Goal: Navigation & Orientation: Find specific page/section

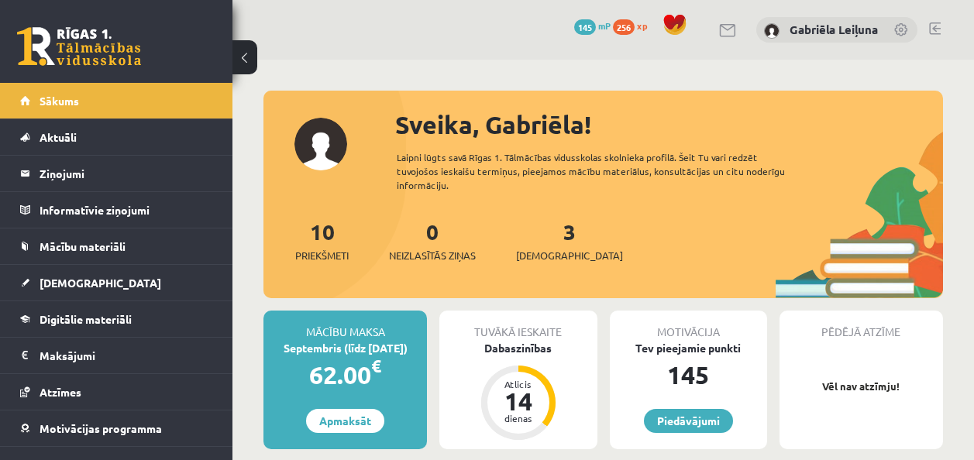
scroll to position [186, 0]
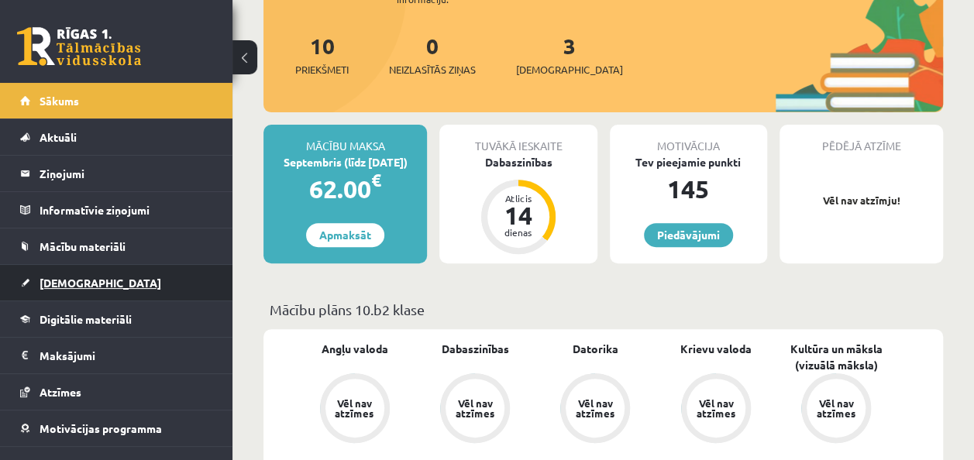
click at [53, 278] on span "[DEMOGRAPHIC_DATA]" at bounding box center [101, 283] width 122 height 14
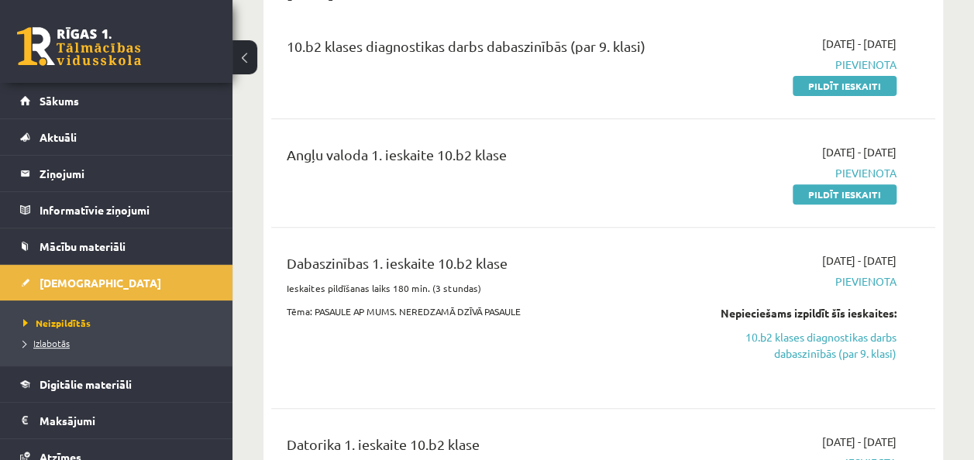
click at [52, 346] on span "Izlabotās" at bounding box center [46, 343] width 46 height 12
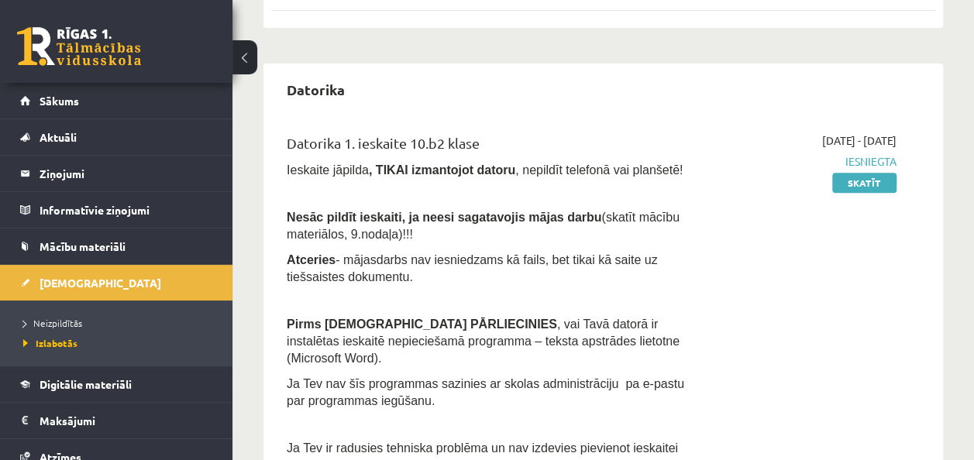
scroll to position [283, 0]
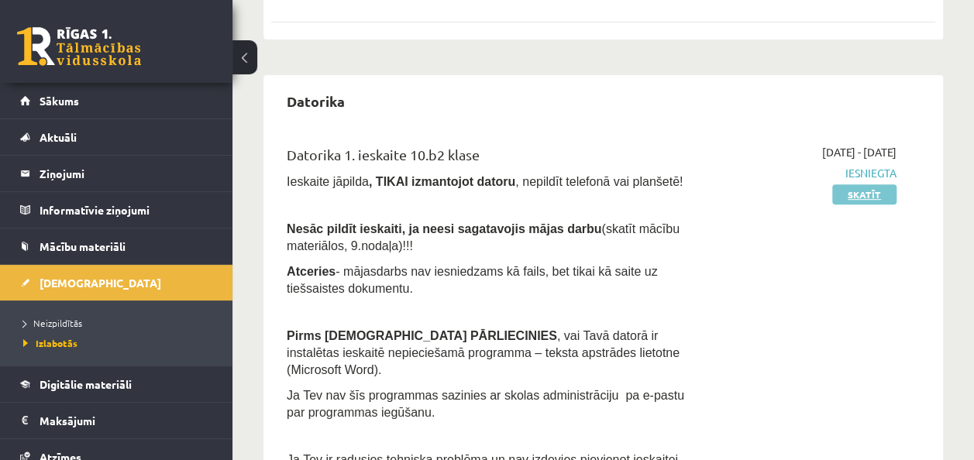
click at [862, 193] on link "Skatīt" at bounding box center [864, 194] width 64 height 20
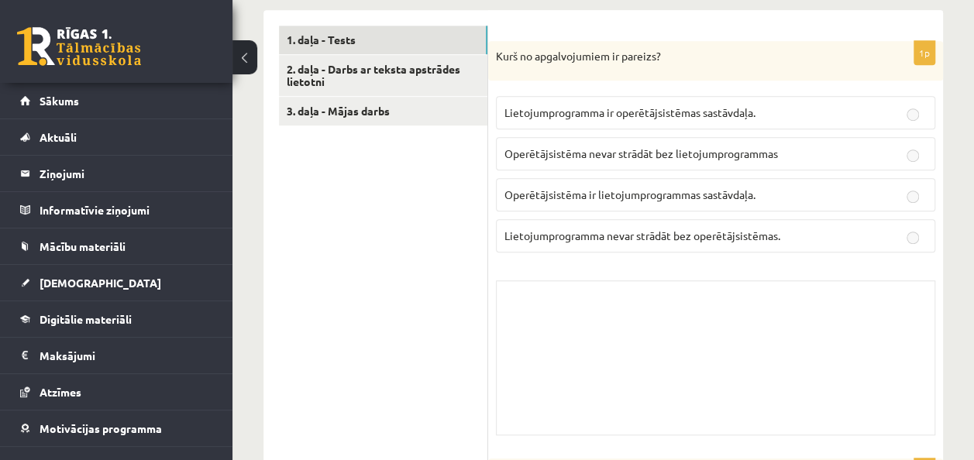
scroll to position [432, 0]
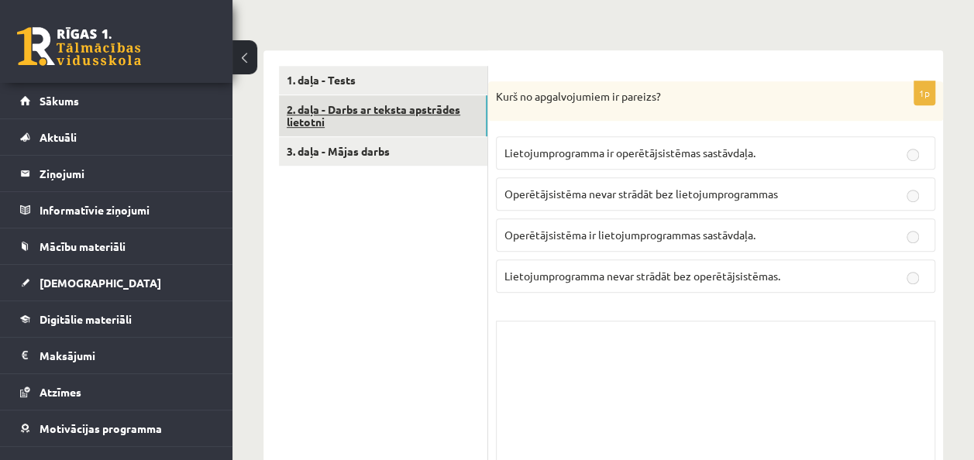
click at [431, 112] on link "2. daļa - Darbs ar teksta apstrādes lietotni" at bounding box center [383, 116] width 208 height 42
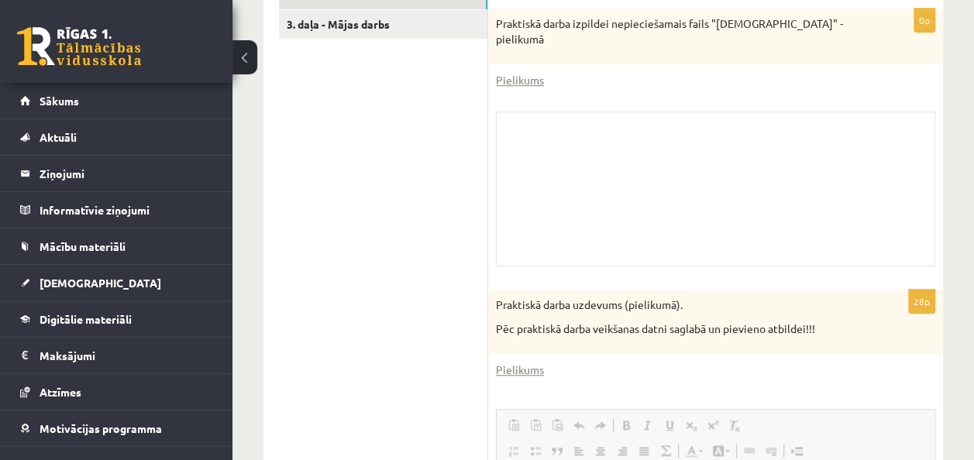
scroll to position [546, 0]
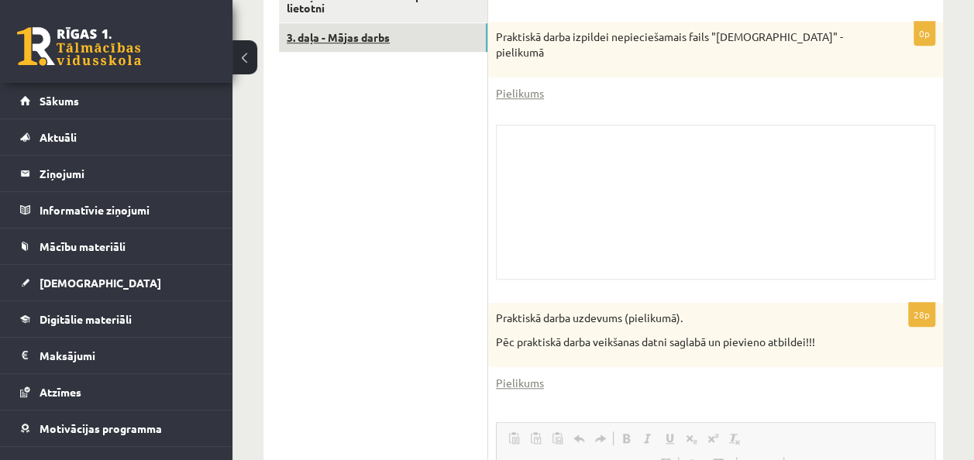
click at [446, 29] on link "3. daļa - Mājas darbs" at bounding box center [383, 37] width 208 height 29
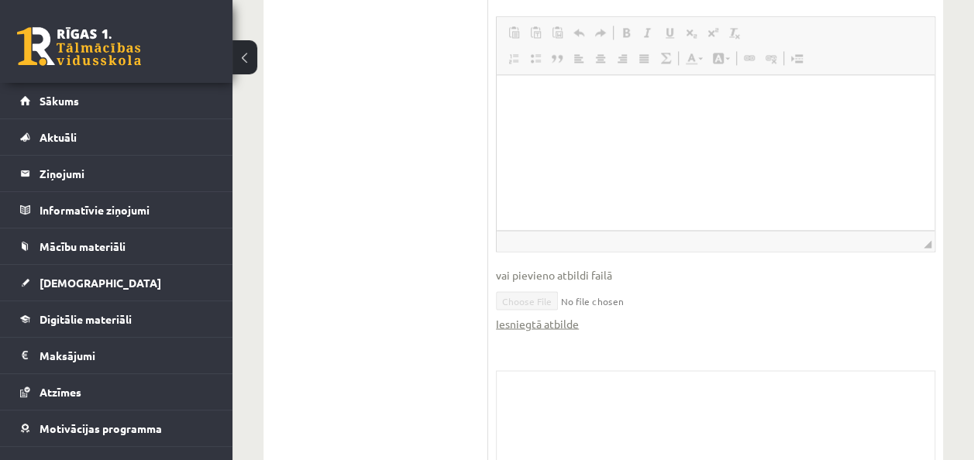
scroll to position [1163, 0]
click at [544, 324] on link "Iesniegtā atbilde" at bounding box center [537, 321] width 83 height 16
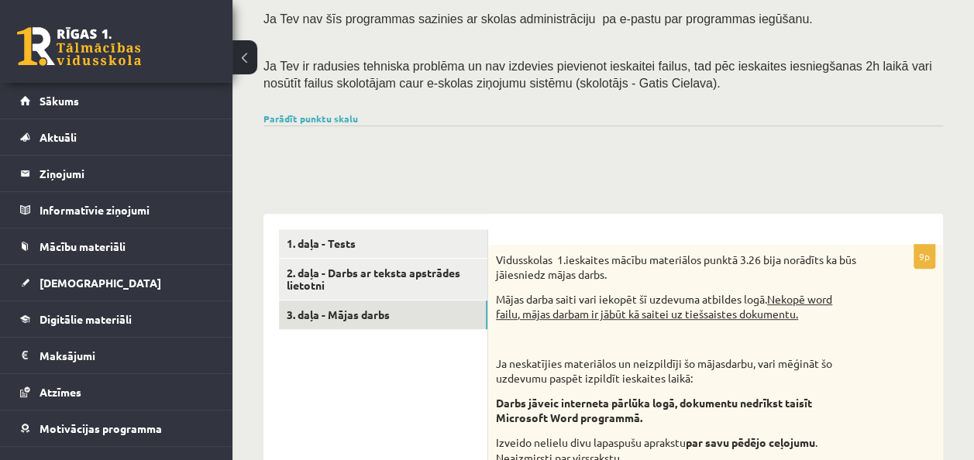
scroll to position [0, 0]
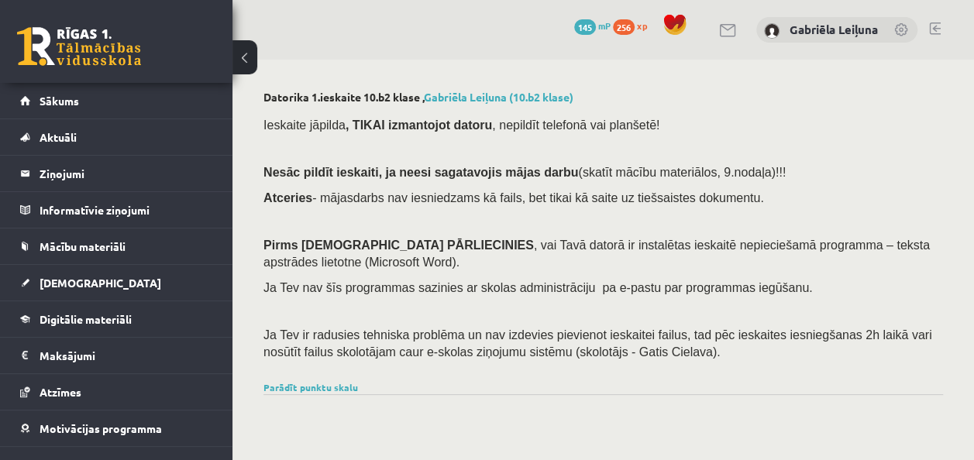
click at [248, 66] on button at bounding box center [244, 57] width 25 height 34
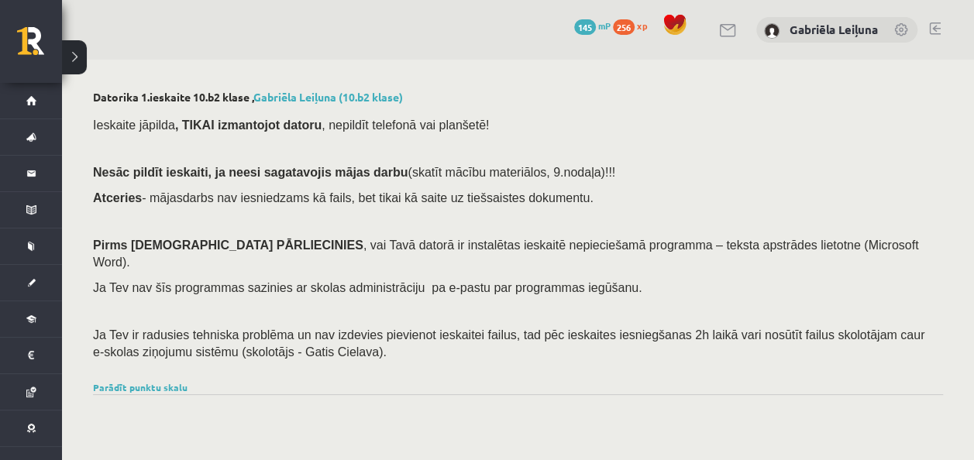
click at [79, 45] on button at bounding box center [74, 57] width 25 height 34
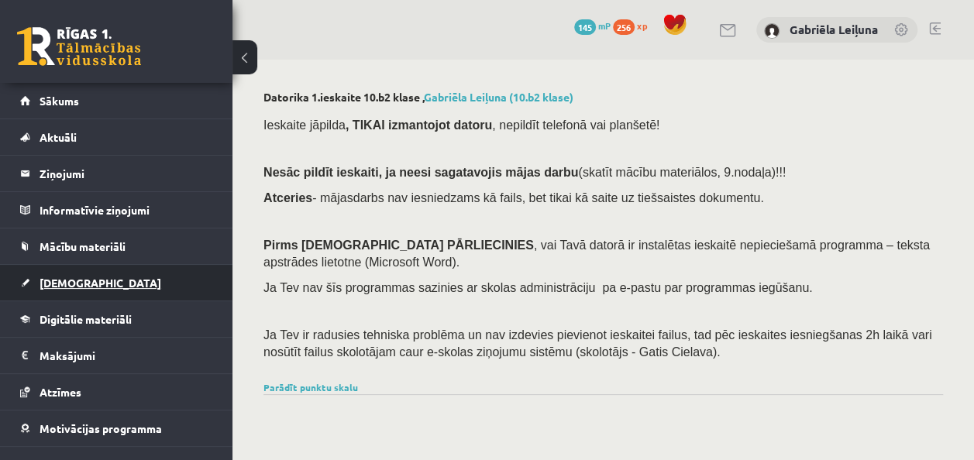
click at [111, 276] on link "[DEMOGRAPHIC_DATA]" at bounding box center [116, 283] width 193 height 36
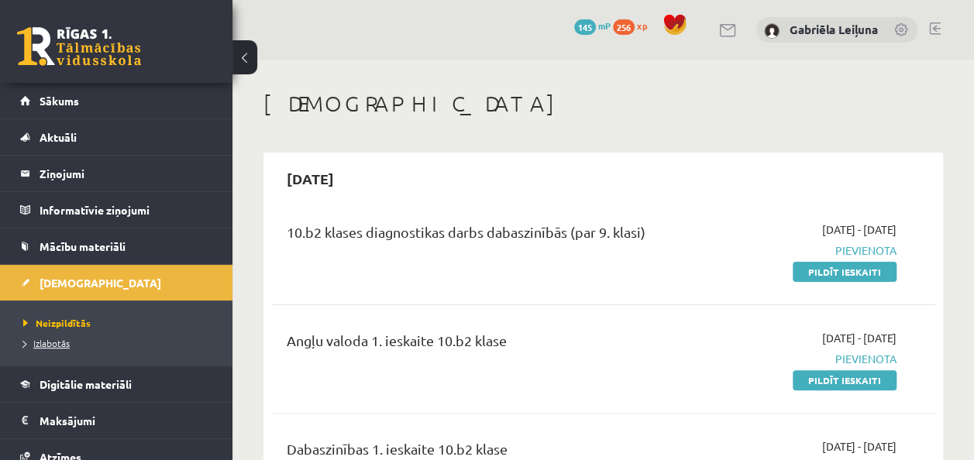
click at [46, 339] on span "Izlabotās" at bounding box center [46, 343] width 46 height 12
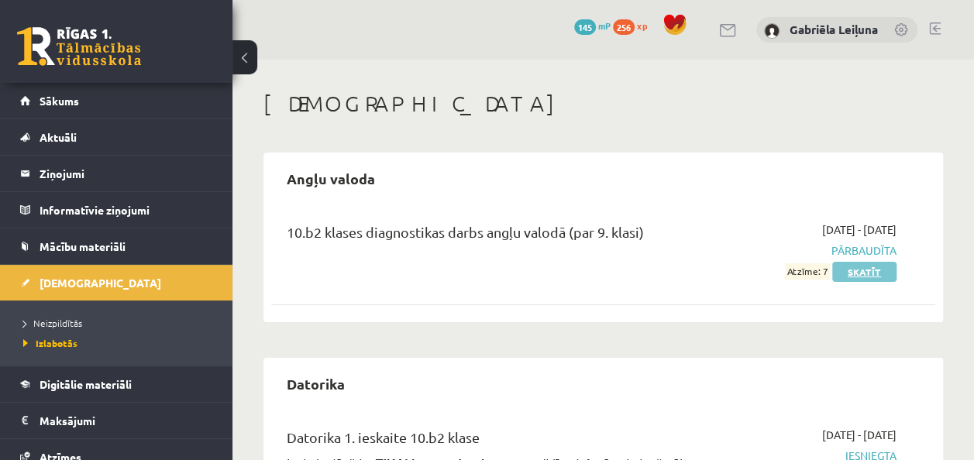
click at [883, 273] on link "Skatīt" at bounding box center [864, 272] width 64 height 20
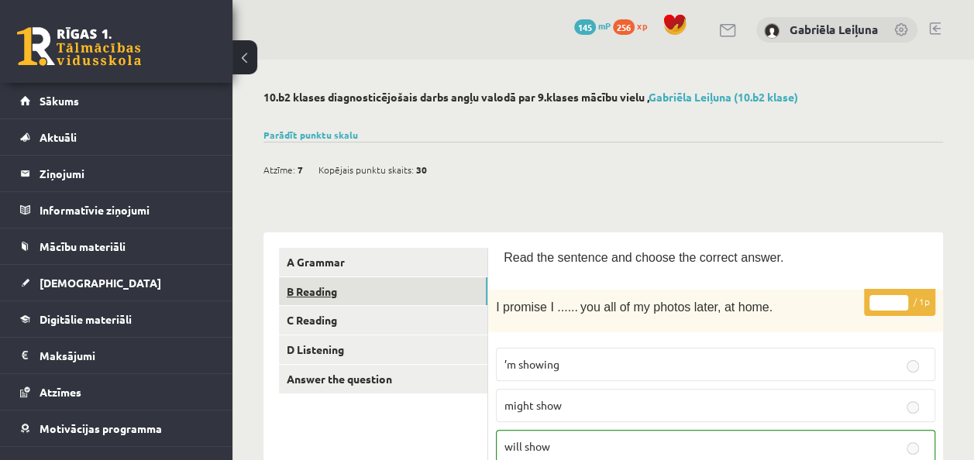
click at [442, 284] on link "B Reading" at bounding box center [383, 291] width 208 height 29
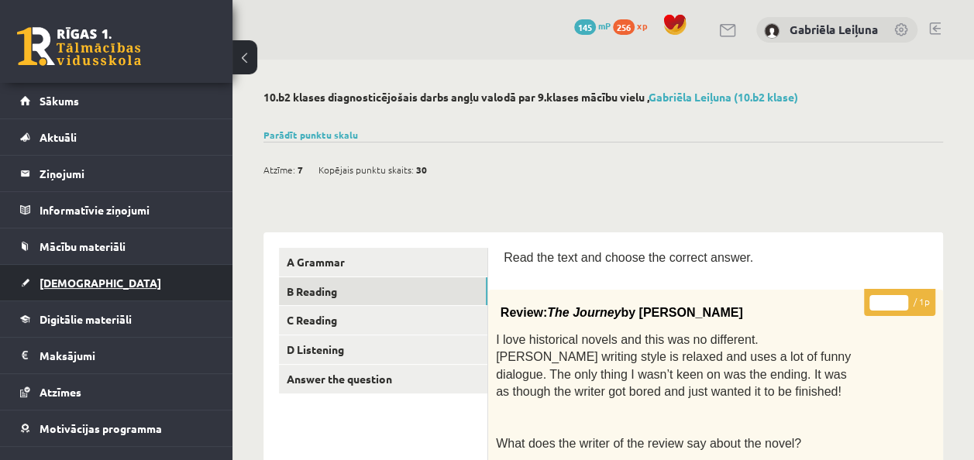
click at [63, 282] on span "[DEMOGRAPHIC_DATA]" at bounding box center [101, 283] width 122 height 14
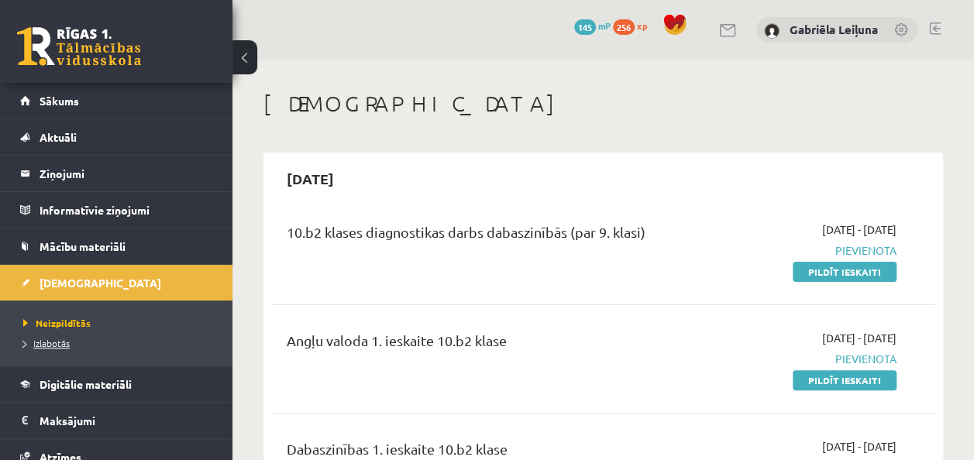
click at [60, 339] on span "Izlabotās" at bounding box center [46, 343] width 46 height 12
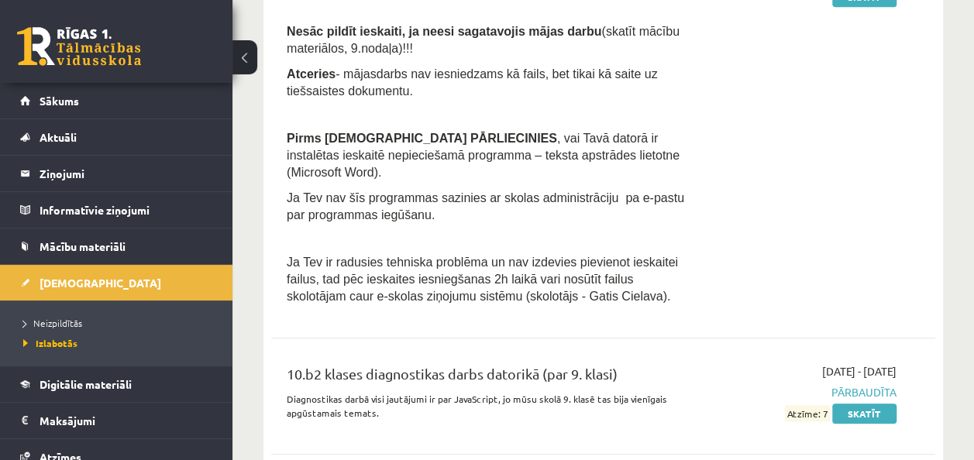
scroll to position [504, 0]
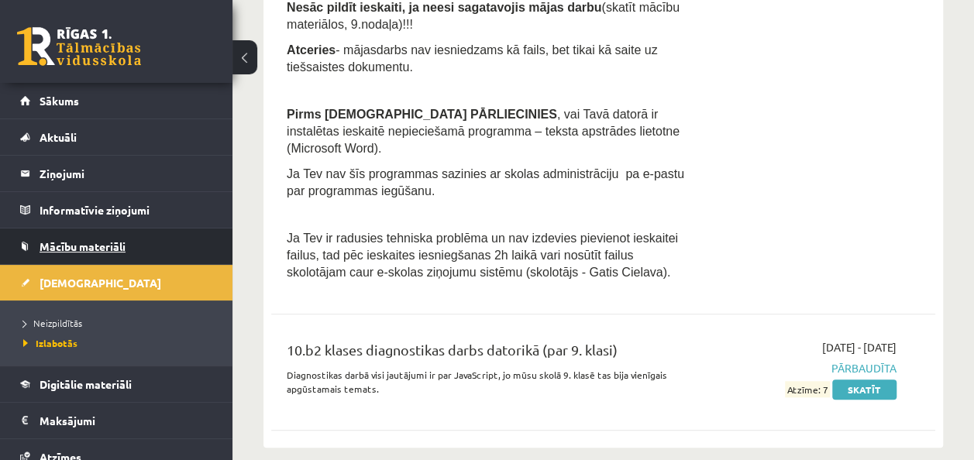
click at [90, 239] on span "Mācību materiāli" at bounding box center [83, 246] width 86 height 14
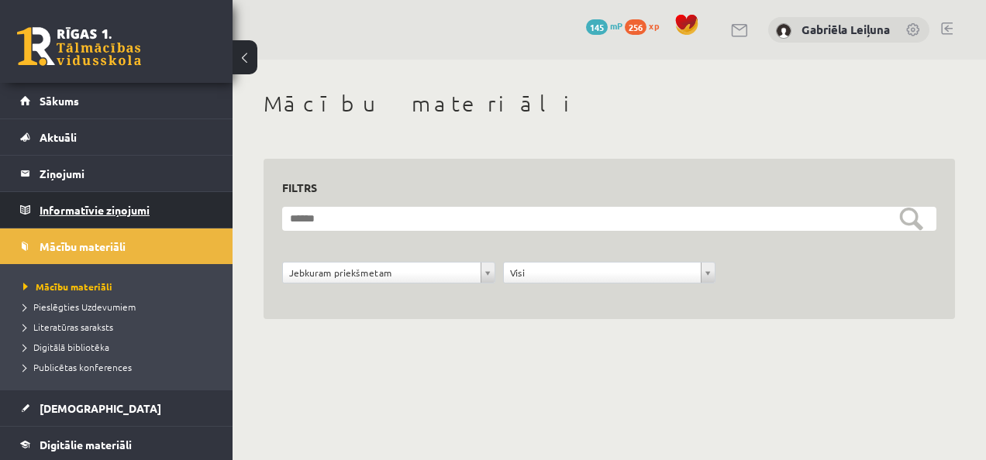
click at [84, 210] on legend "Informatīvie ziņojumi 0" at bounding box center [127, 210] width 174 height 36
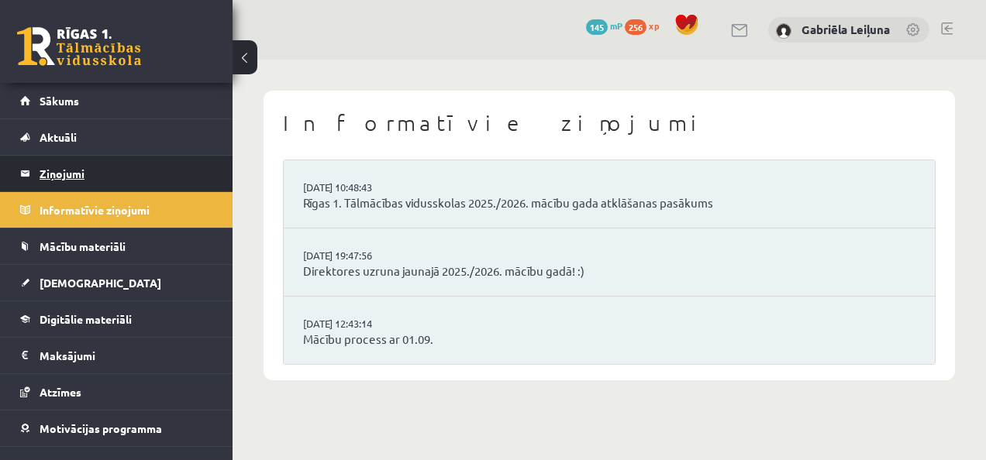
click at [69, 163] on legend "Ziņojumi 0" at bounding box center [127, 174] width 174 height 36
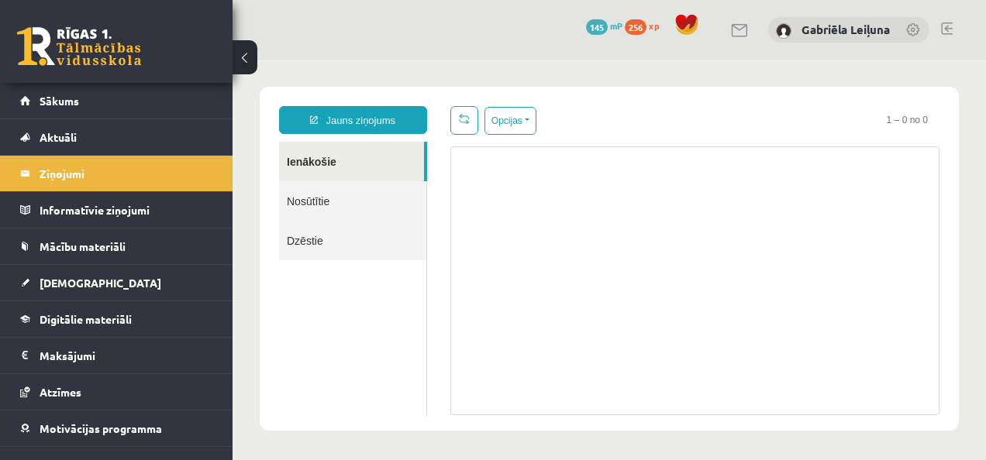
click at [315, 191] on link "Nosūtītie" at bounding box center [352, 201] width 147 height 40
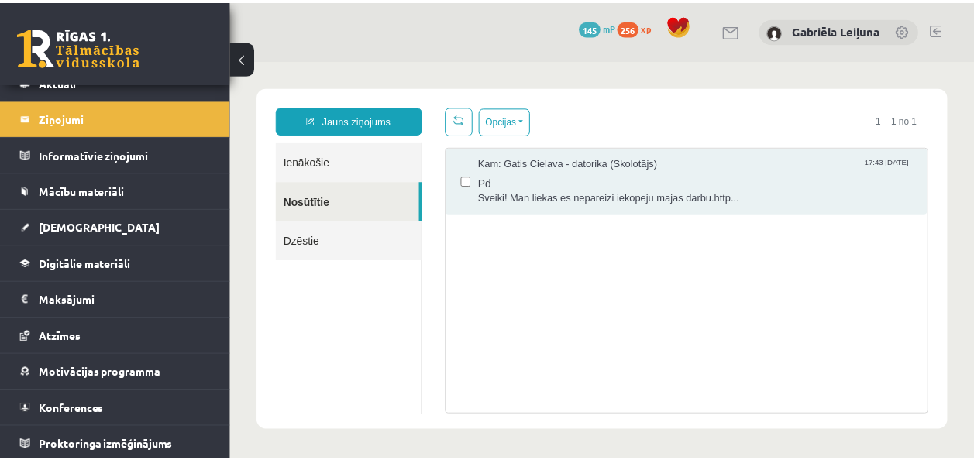
scroll to position [37, 0]
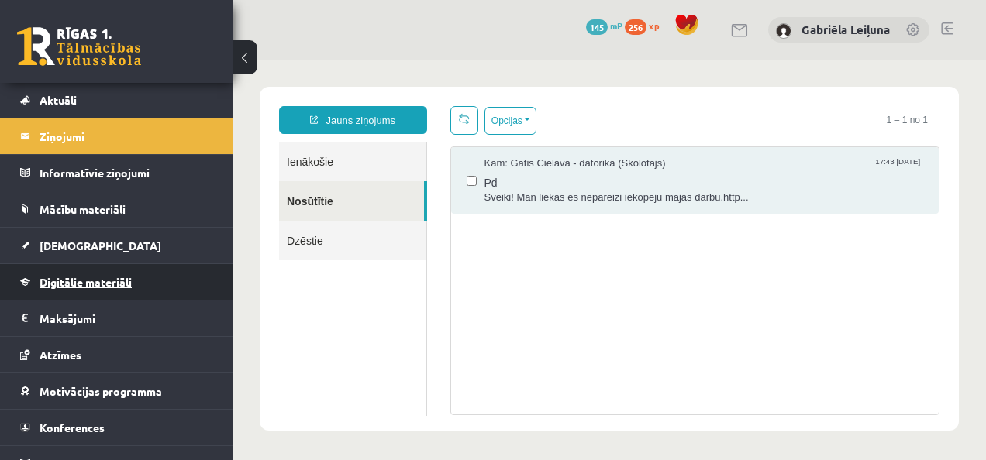
click at [90, 273] on link "Digitālie materiāli" at bounding box center [116, 282] width 193 height 36
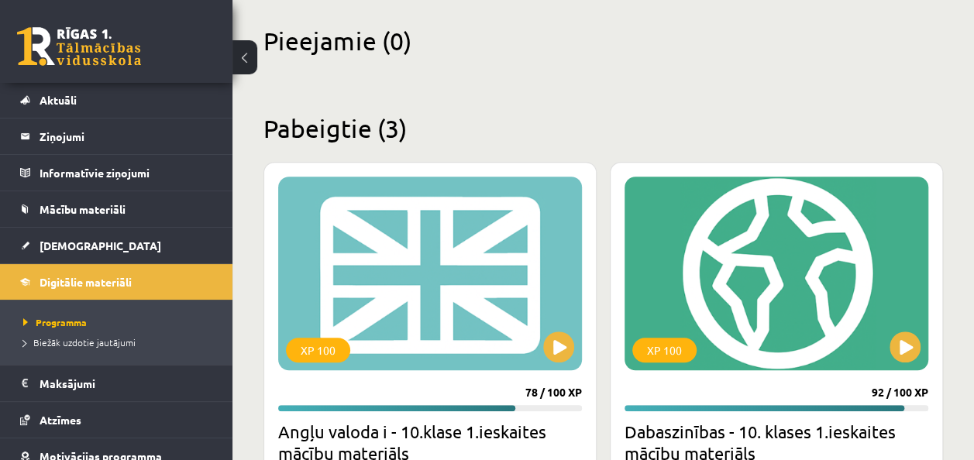
scroll to position [236, 0]
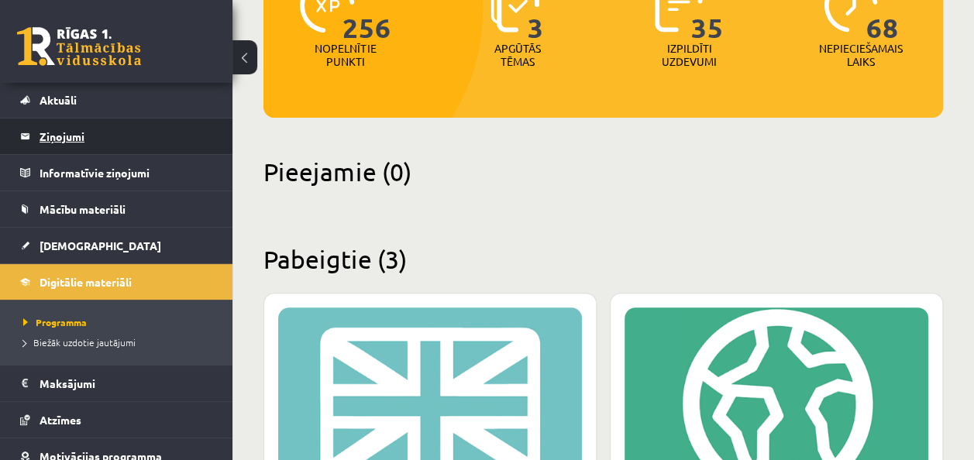
click at [81, 136] on legend "Ziņojumi 0" at bounding box center [127, 137] width 174 height 36
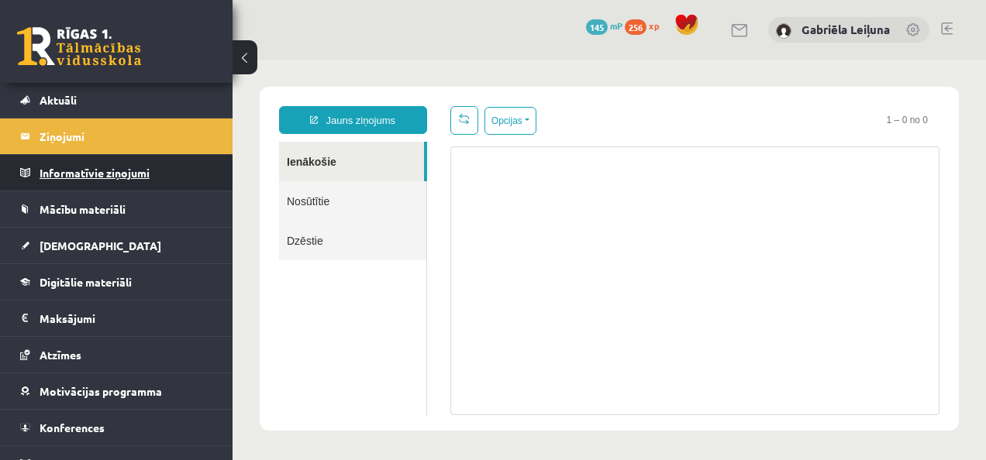
click at [78, 167] on legend "Informatīvie ziņojumi 0" at bounding box center [127, 173] width 174 height 36
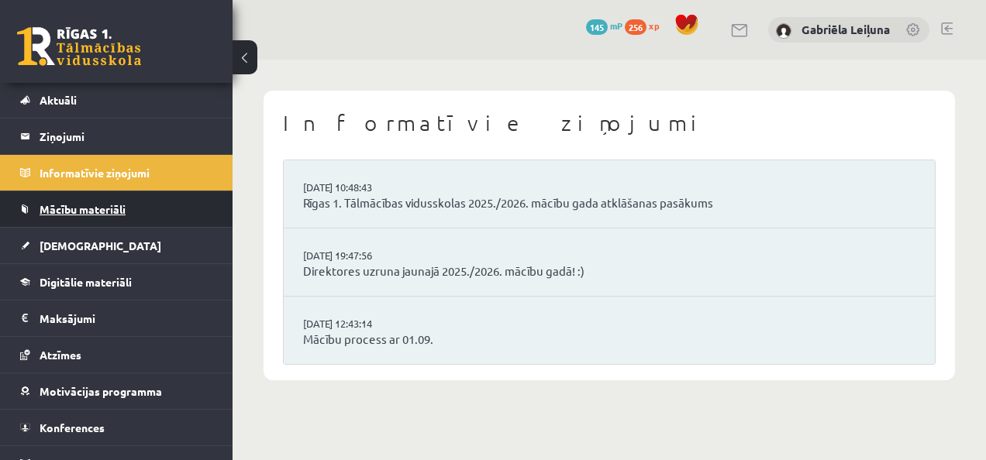
click at [81, 209] on span "Mācību materiāli" at bounding box center [83, 209] width 86 height 14
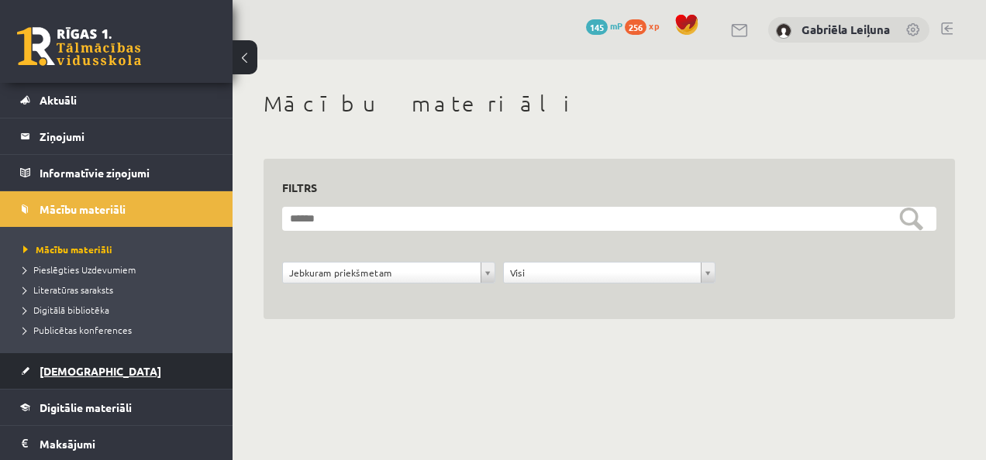
click at [68, 377] on link "[DEMOGRAPHIC_DATA]" at bounding box center [116, 371] width 193 height 36
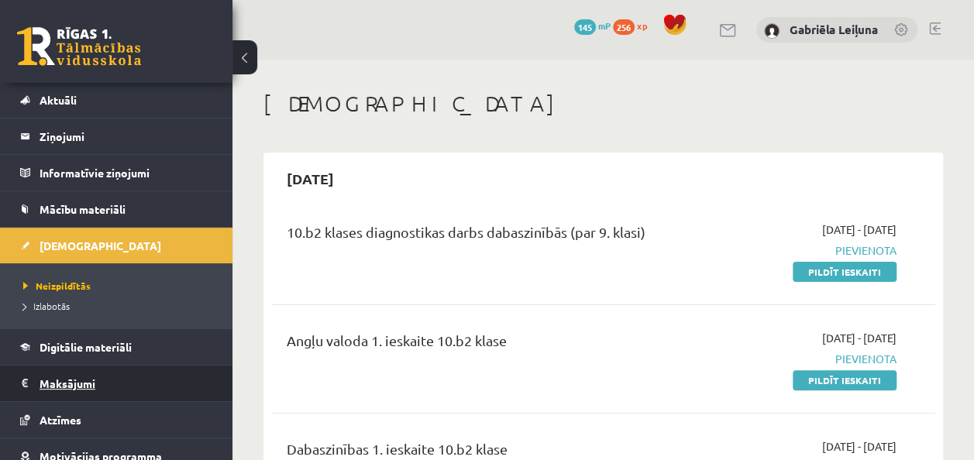
click at [65, 391] on legend "Maksājumi 0" at bounding box center [127, 384] width 174 height 36
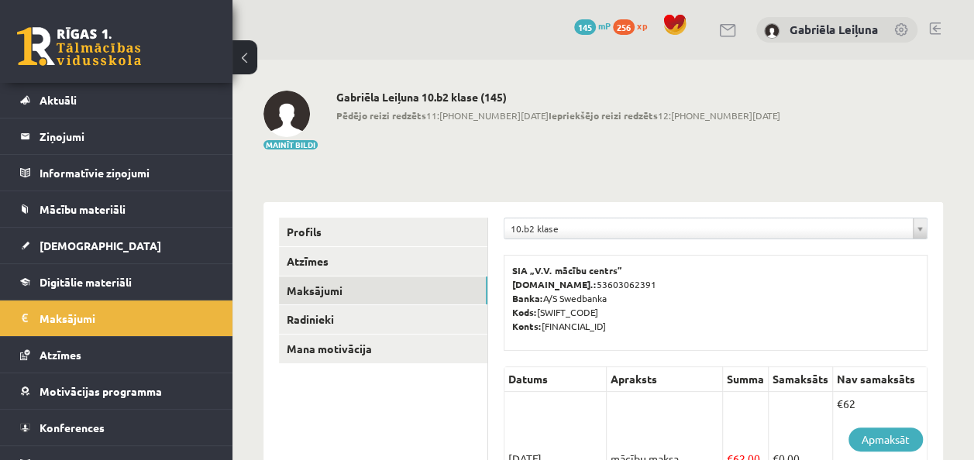
scroll to position [56, 0]
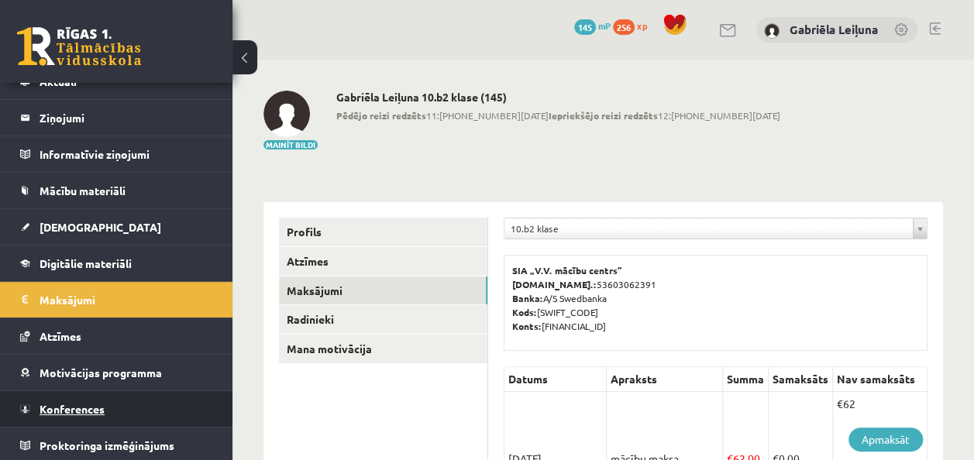
click at [127, 394] on link "Konferences" at bounding box center [116, 409] width 193 height 36
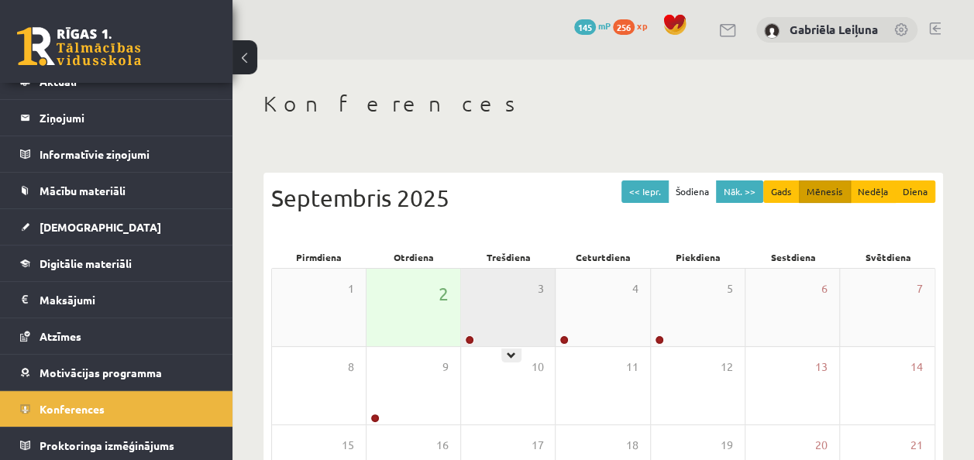
click at [508, 325] on div "3" at bounding box center [508, 307] width 94 height 77
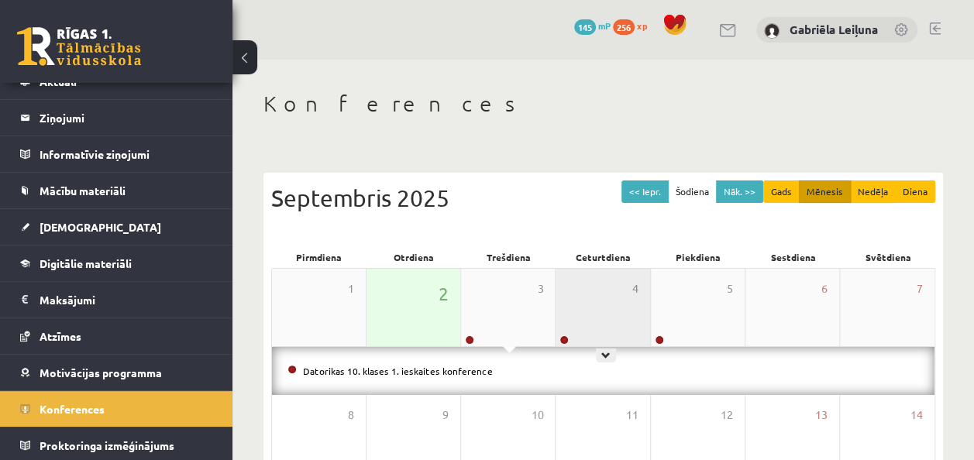
click at [632, 335] on div "4" at bounding box center [603, 307] width 94 height 77
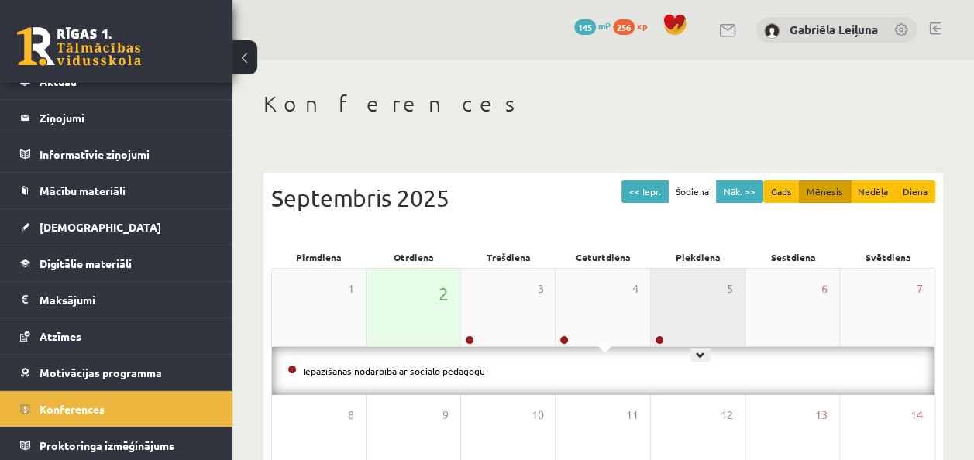
click at [681, 303] on div "5" at bounding box center [698, 307] width 94 height 77
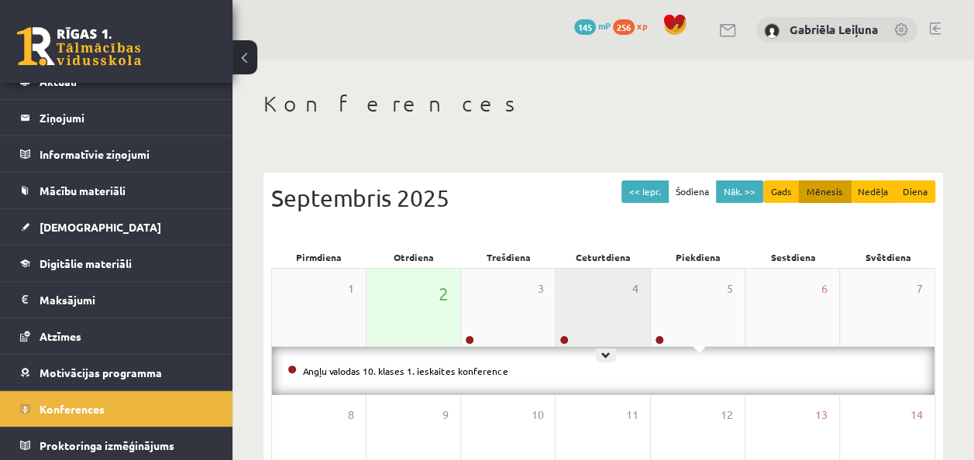
click at [599, 297] on div "4" at bounding box center [603, 307] width 94 height 77
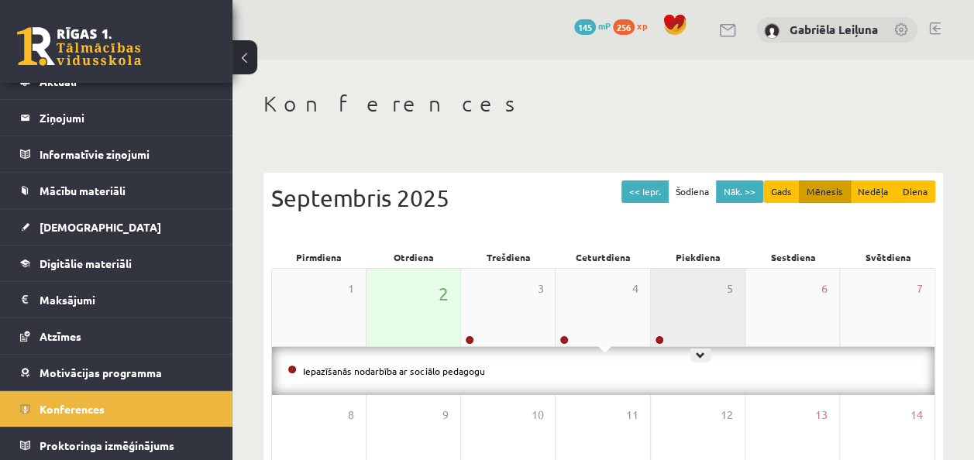
click at [686, 314] on div "5" at bounding box center [698, 307] width 94 height 77
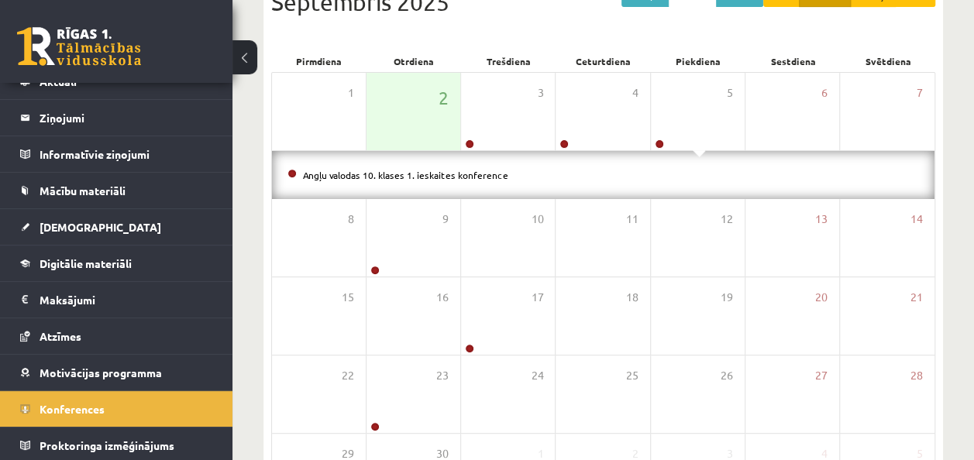
scroll to position [199, 0]
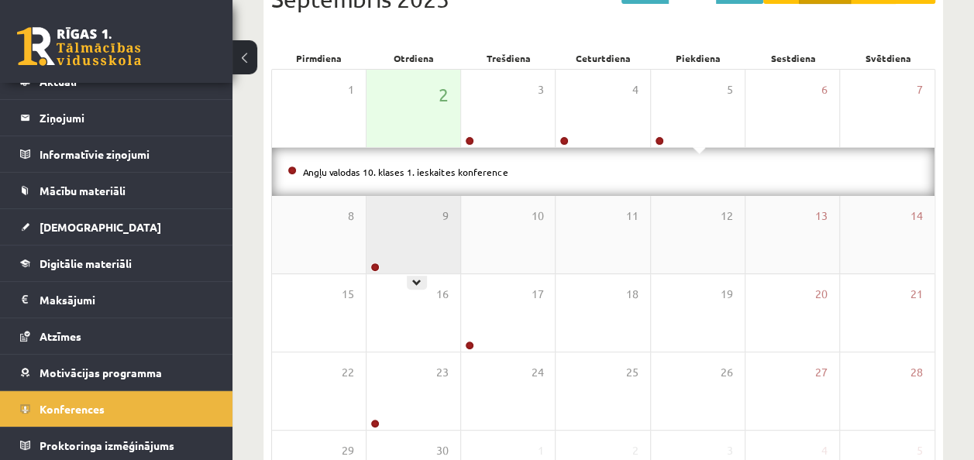
click at [448, 258] on div "9" at bounding box center [414, 234] width 94 height 77
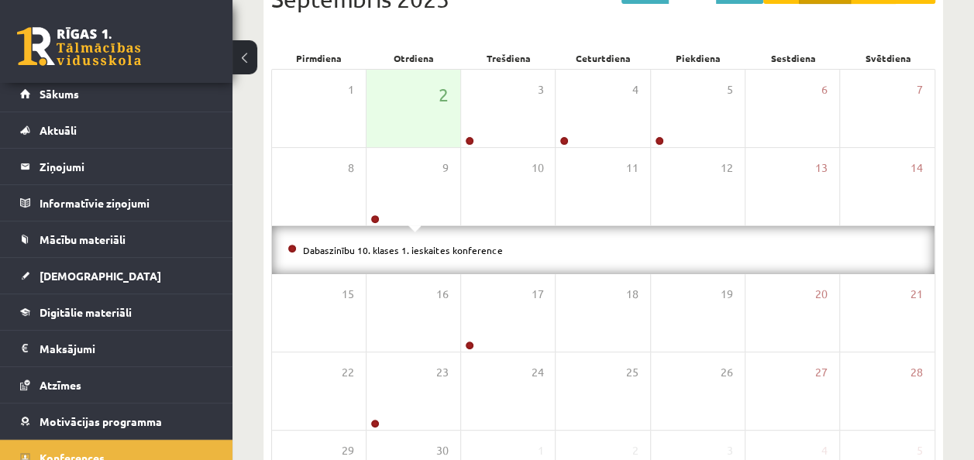
scroll to position [0, 0]
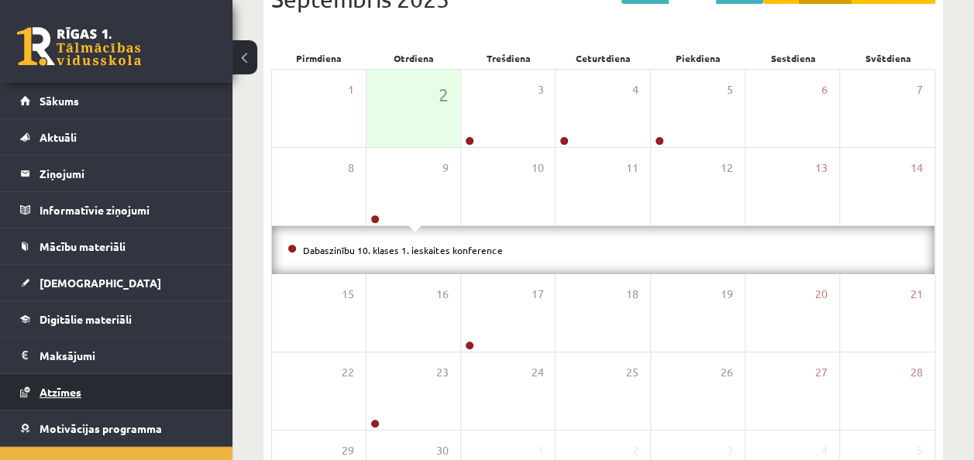
click at [57, 387] on span "Atzīmes" at bounding box center [61, 392] width 42 height 14
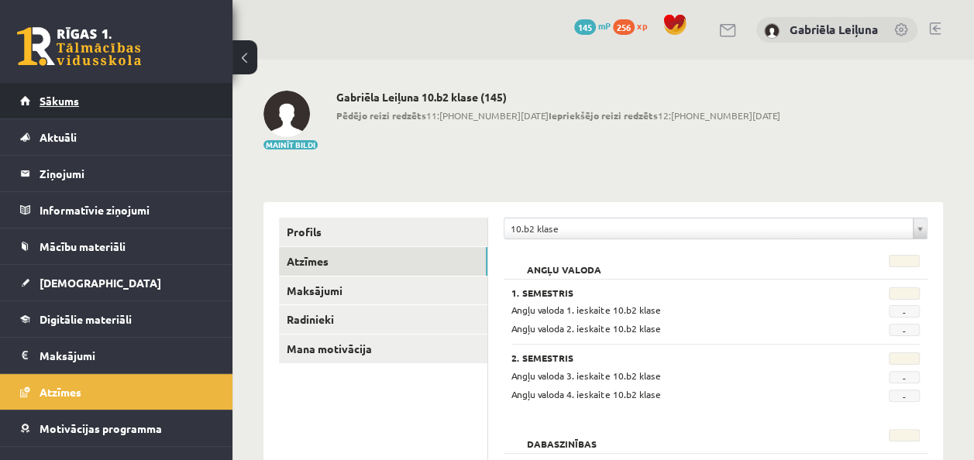
click at [108, 108] on link "Sākums" at bounding box center [116, 101] width 193 height 36
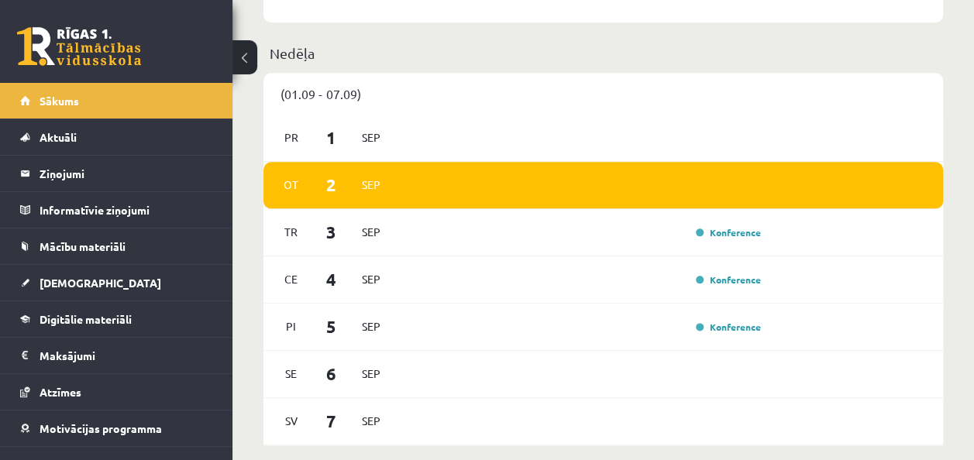
scroll to position [806, 0]
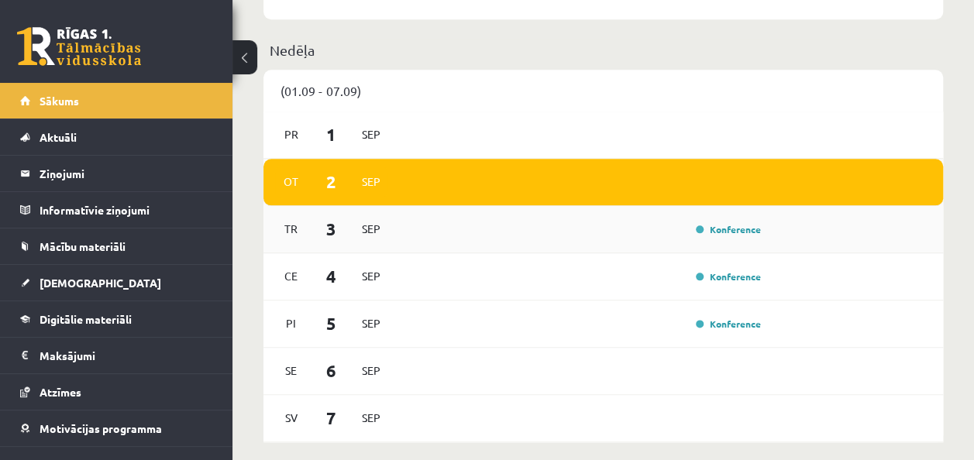
click at [652, 225] on div "Konference" at bounding box center [582, 229] width 367 height 17
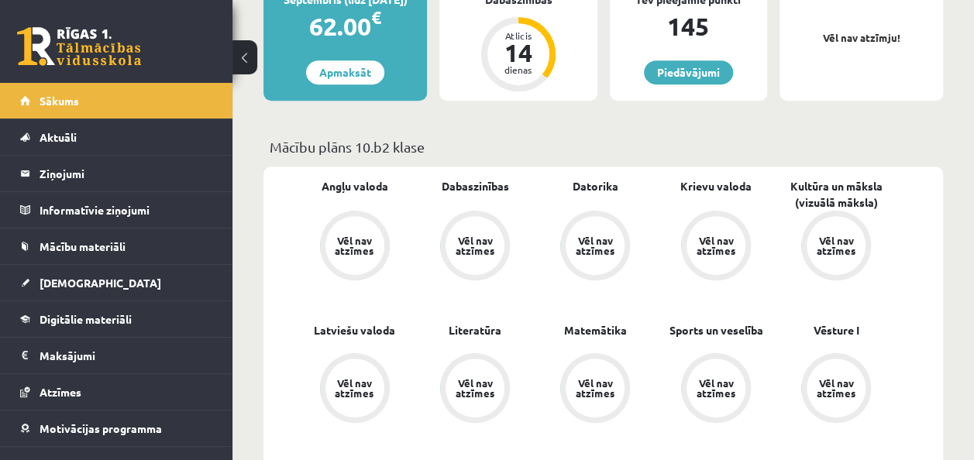
scroll to position [269, 0]
